Goal: Transaction & Acquisition: Download file/media

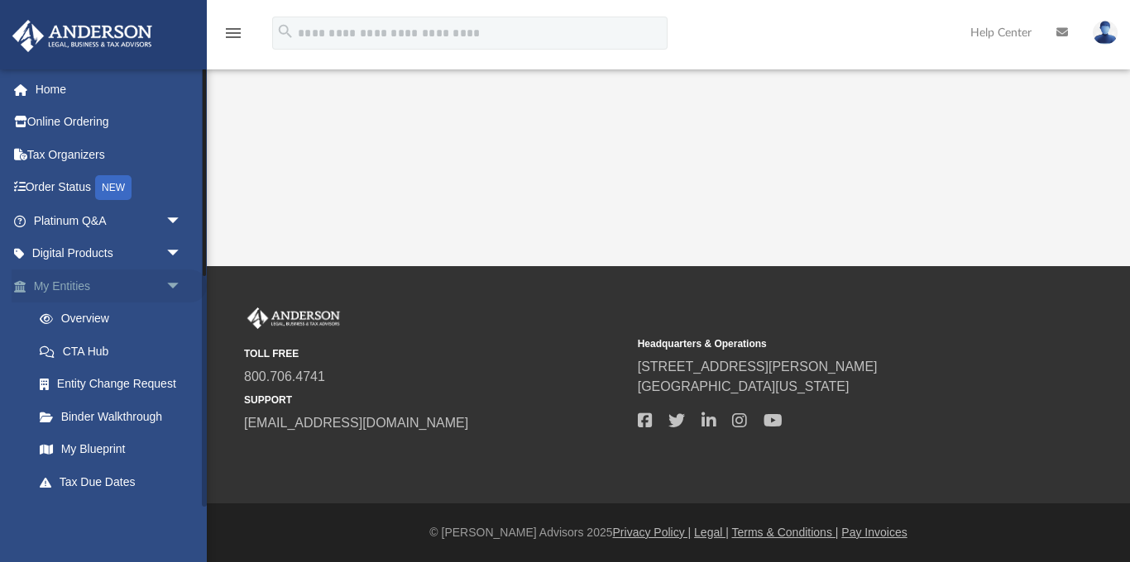
click at [171, 285] on span "arrow_drop_down" at bounding box center [181, 287] width 33 height 34
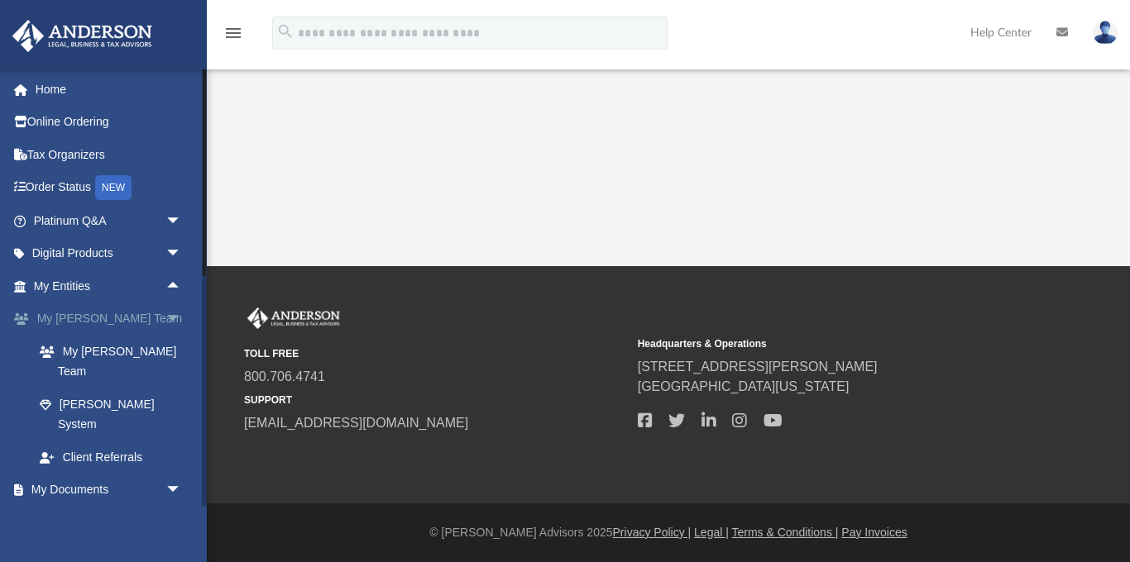
click at [174, 322] on span "arrow_drop_down" at bounding box center [181, 320] width 33 height 34
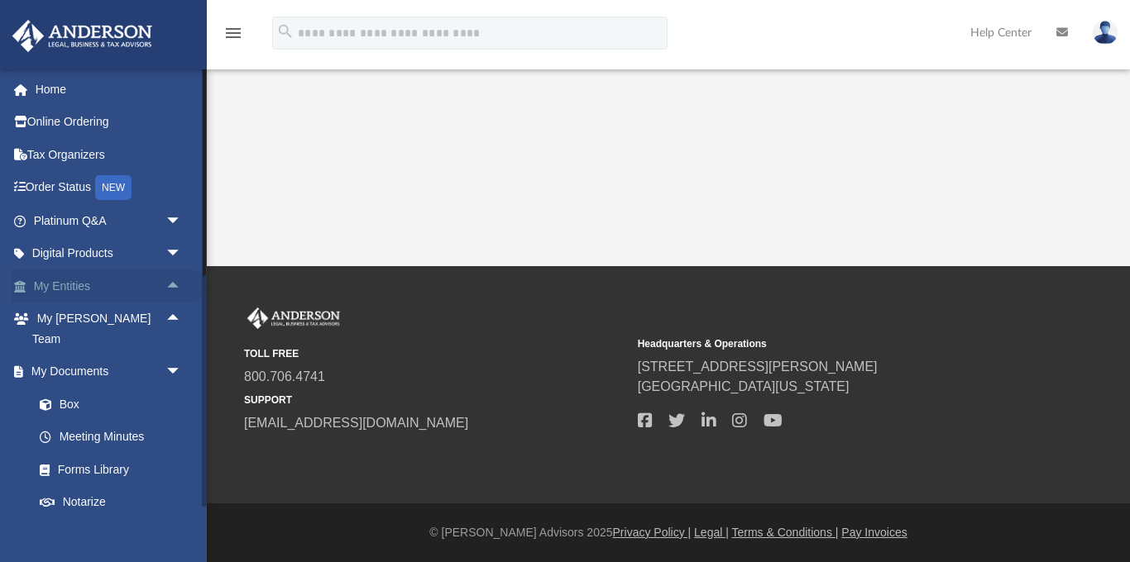
click at [174, 280] on span "arrow_drop_up" at bounding box center [181, 287] width 33 height 34
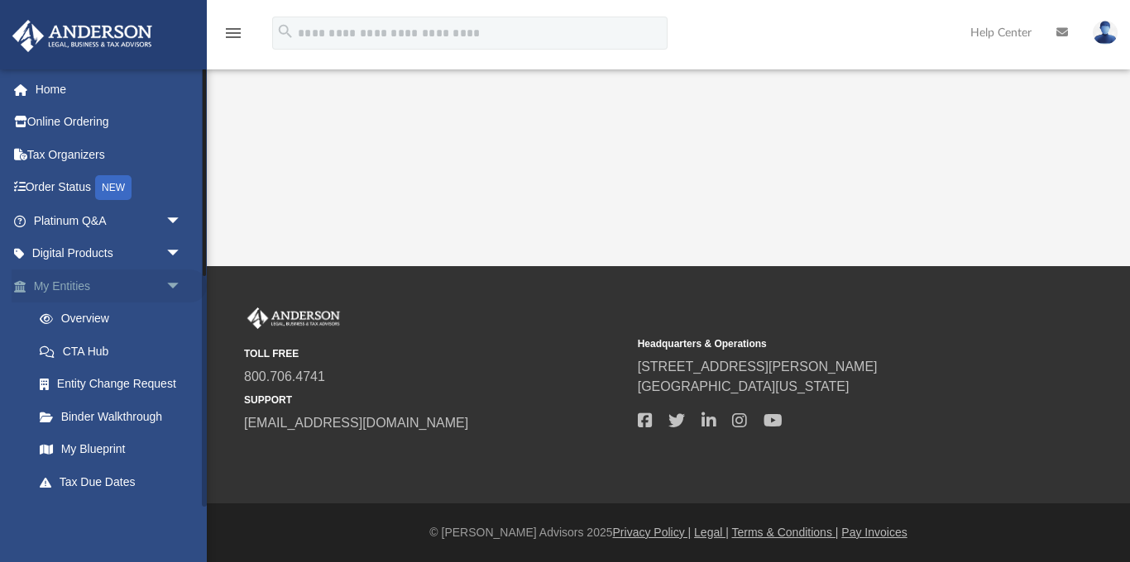
click at [174, 280] on span "arrow_drop_down" at bounding box center [181, 287] width 33 height 34
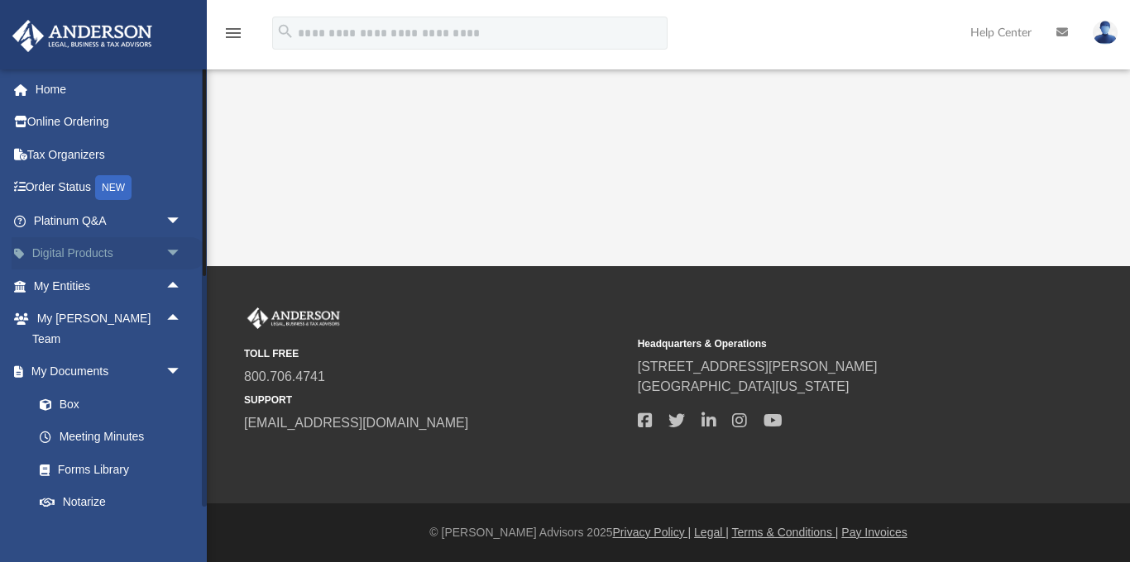
click at [174, 253] on span "arrow_drop_down" at bounding box center [181, 254] width 33 height 34
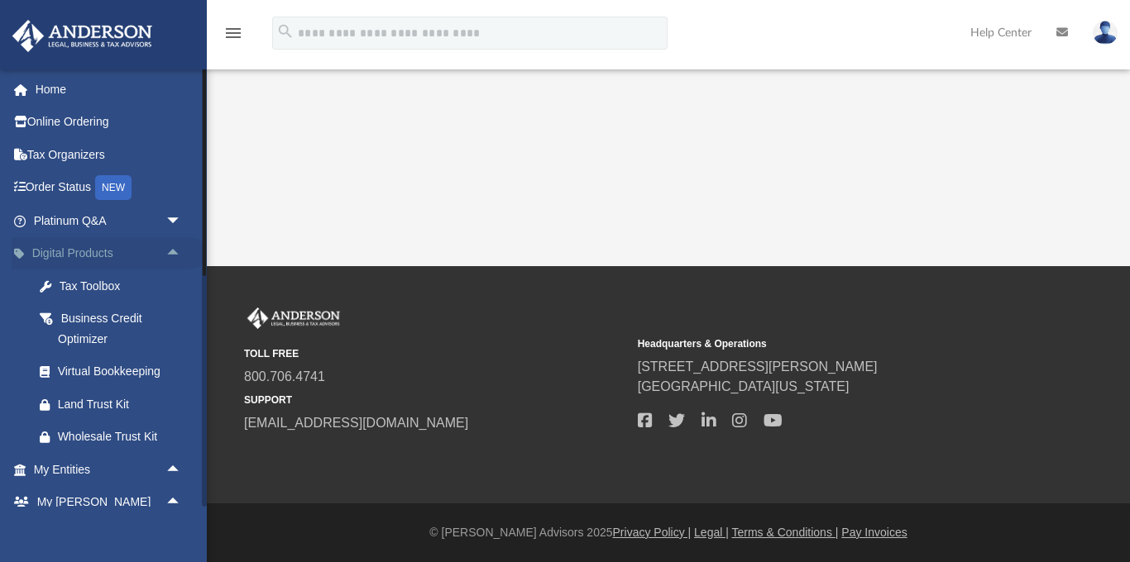
click at [174, 253] on span "arrow_drop_up" at bounding box center [181, 254] width 33 height 34
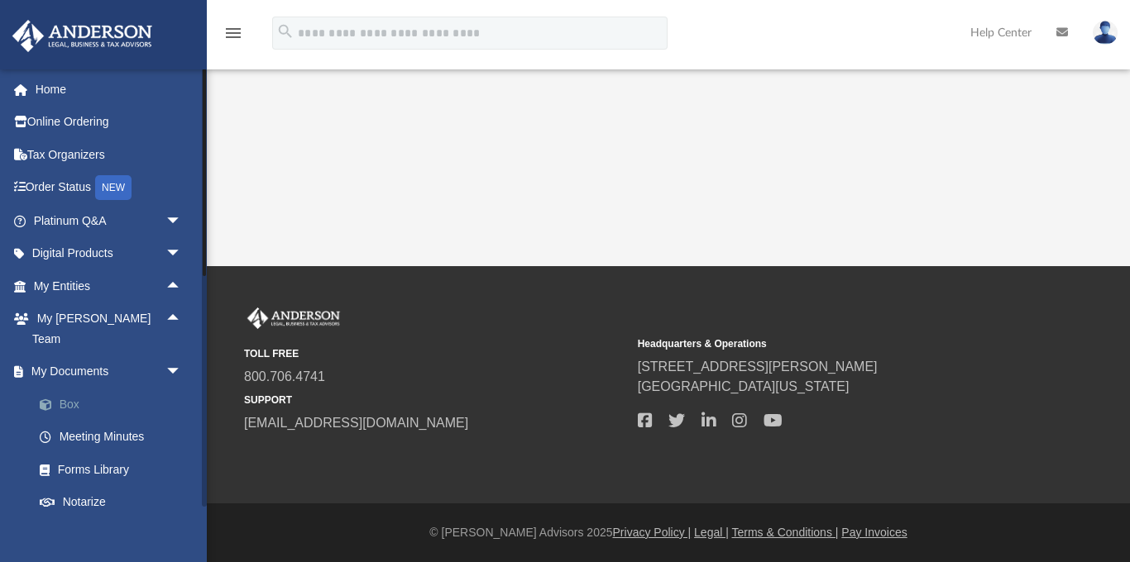
click at [70, 388] on link "Box" at bounding box center [115, 404] width 184 height 33
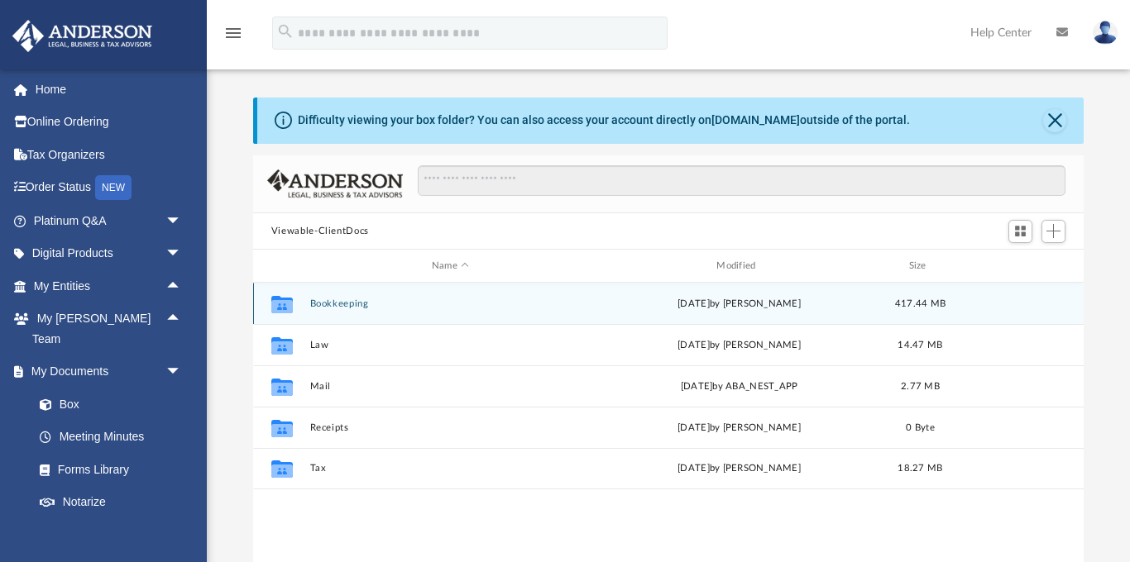
scroll to position [376, 831]
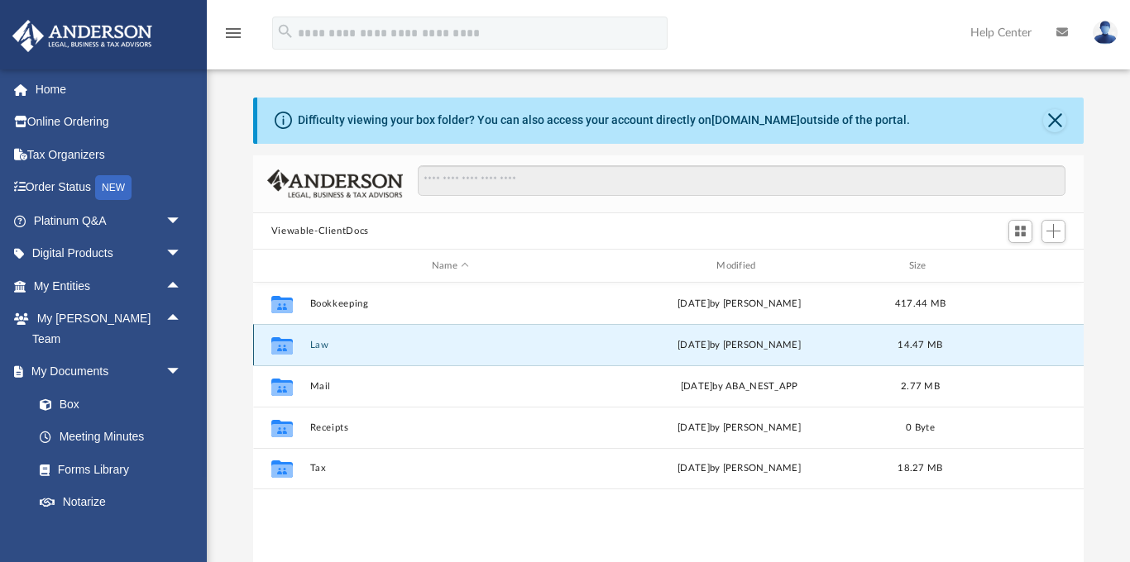
click at [313, 347] on button "Law" at bounding box center [449, 345] width 281 height 11
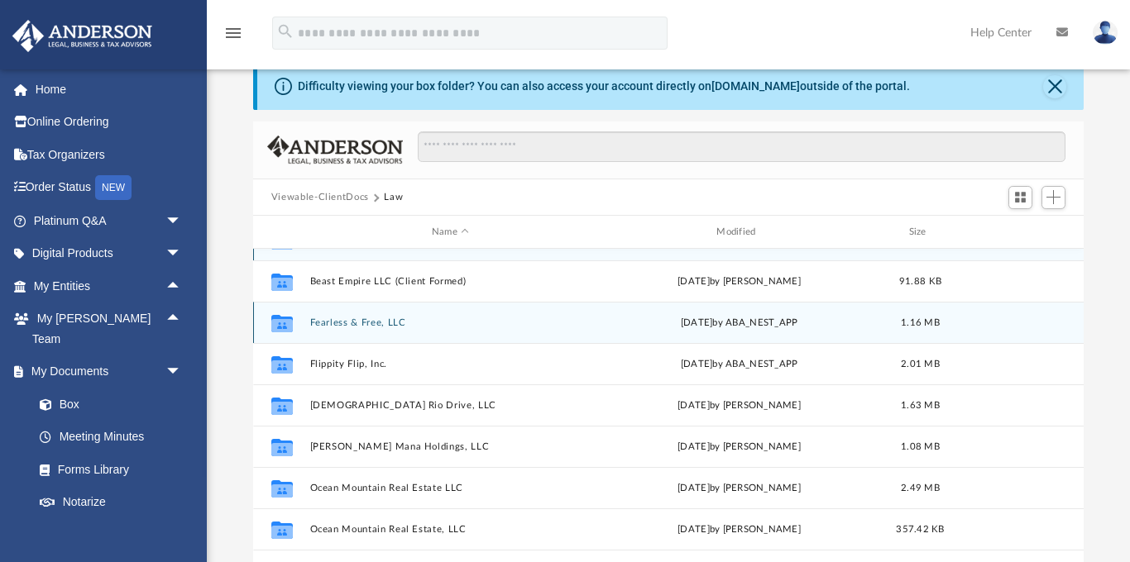
scroll to position [37, 0]
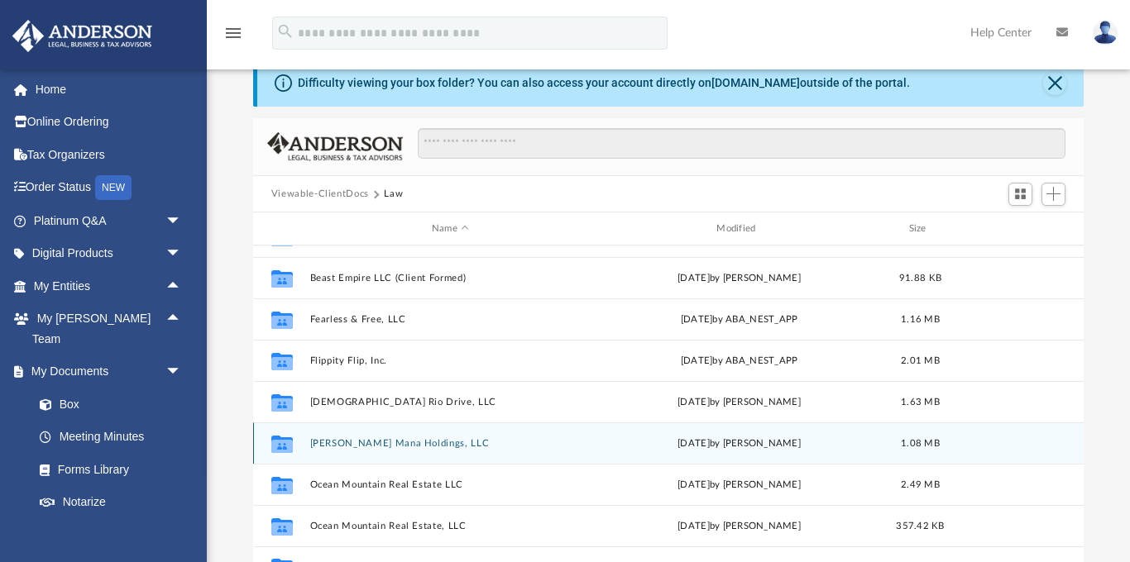
click at [378, 441] on button "[PERSON_NAME] Mana Holdings, LLC" at bounding box center [449, 443] width 281 height 11
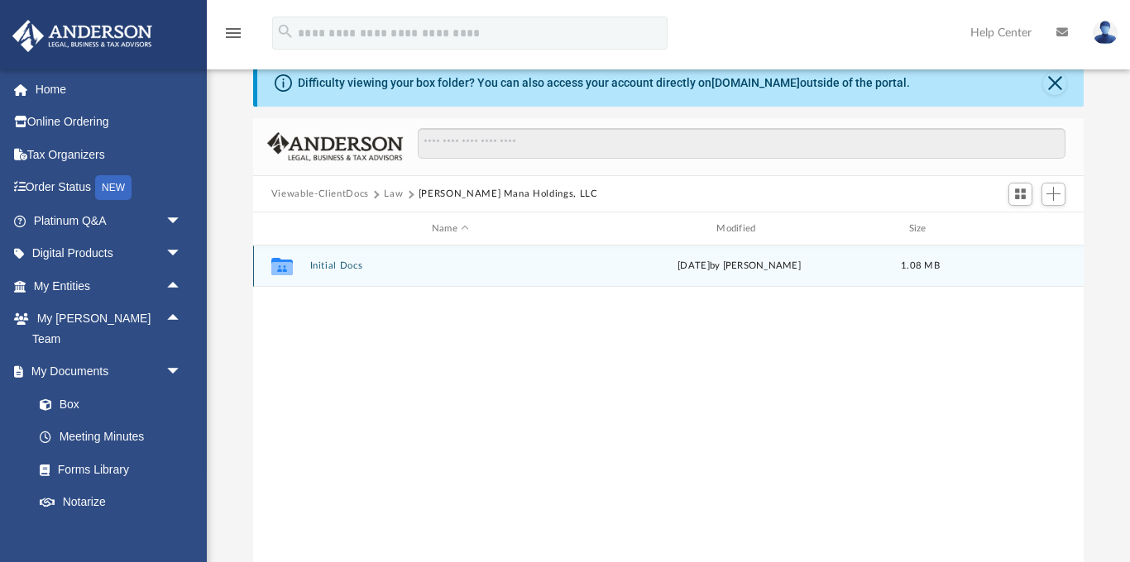
scroll to position [0, 0]
click at [338, 265] on button "Initial Docs" at bounding box center [449, 266] width 281 height 11
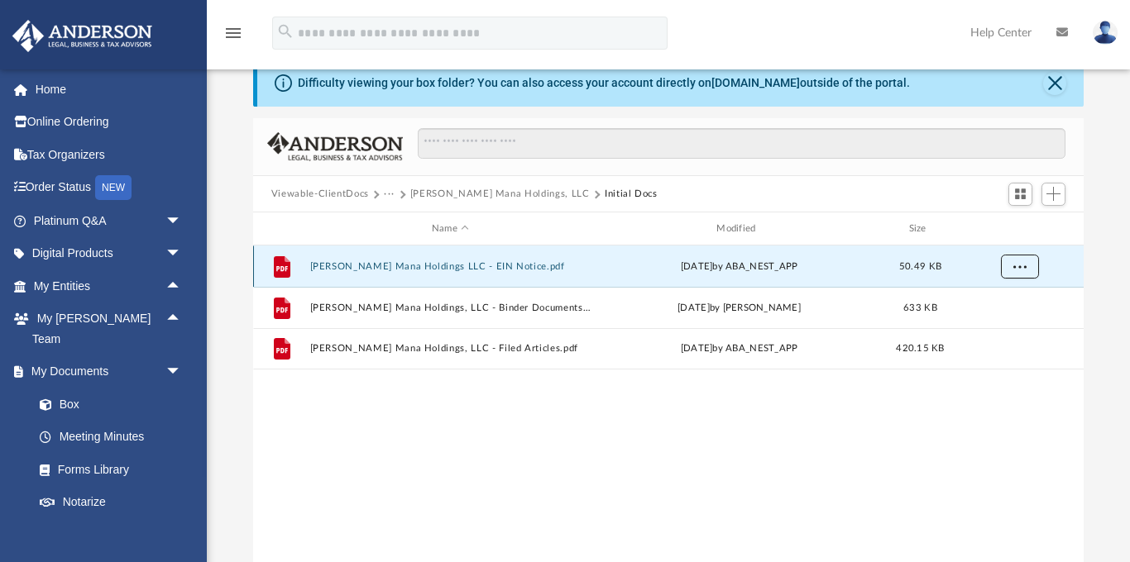
click at [1018, 264] on span "More options" at bounding box center [1018, 266] width 13 height 9
click at [1004, 330] on li "Download" at bounding box center [1004, 326] width 48 height 17
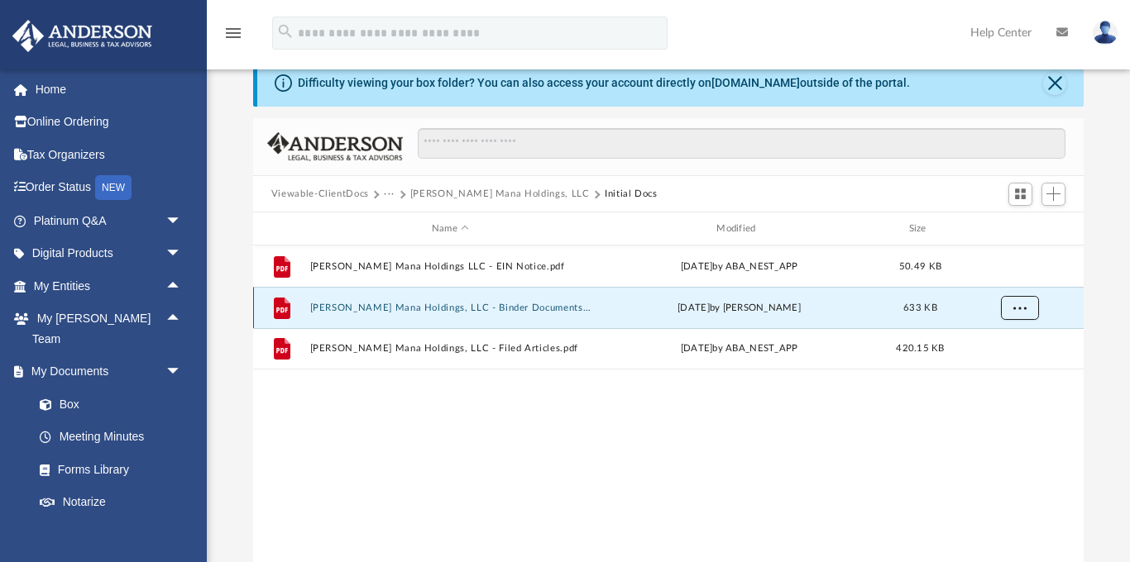
click at [1021, 304] on span "More options" at bounding box center [1018, 308] width 13 height 9
click at [1005, 371] on li "Download" at bounding box center [1004, 368] width 48 height 17
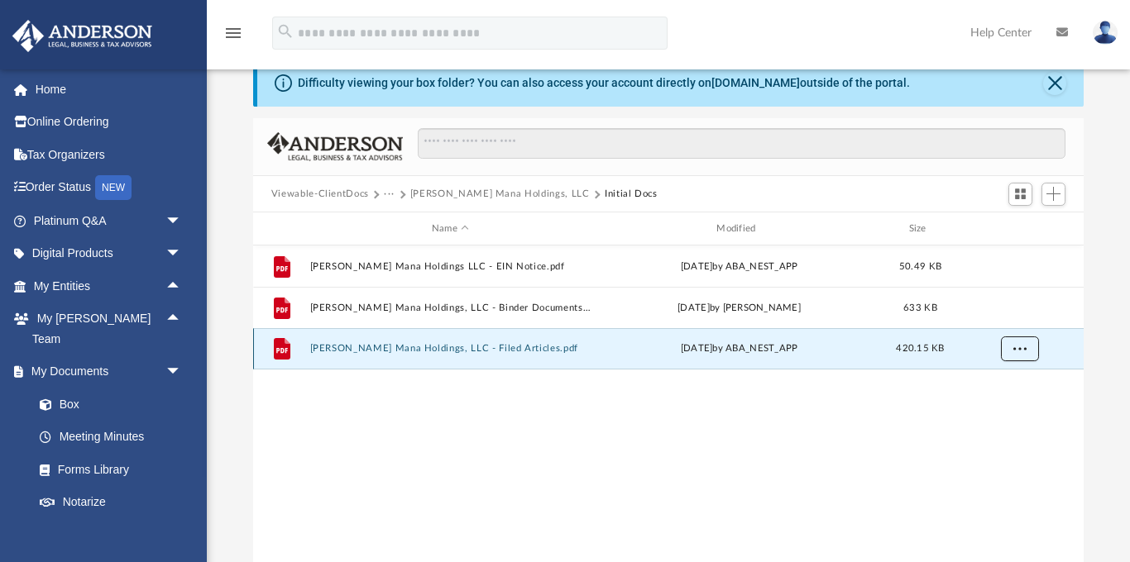
click at [1023, 347] on span "More options" at bounding box center [1018, 348] width 13 height 9
click at [1010, 412] on li "Download" at bounding box center [1004, 408] width 48 height 17
click at [1055, 83] on button "Close" at bounding box center [1054, 83] width 23 height 23
